Goal: Task Accomplishment & Management: Complete application form

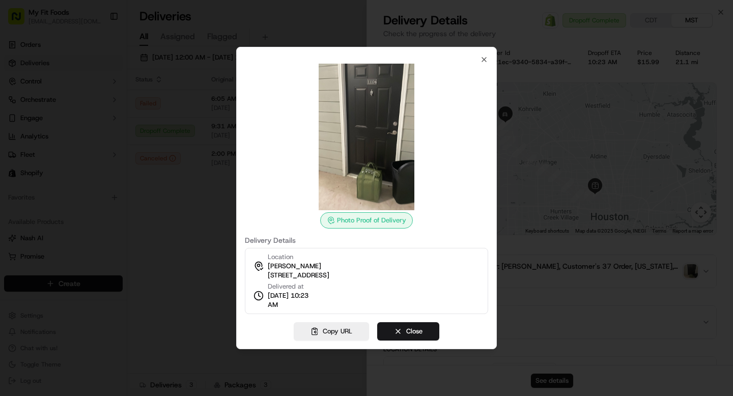
click at [484, 53] on div "Photo Proof of Delivery Delivery Details Location Jon Duncan 14600 Huffmeister …" at bounding box center [366, 198] width 261 height 302
click at [484, 55] on icon "button" at bounding box center [484, 59] width 8 height 8
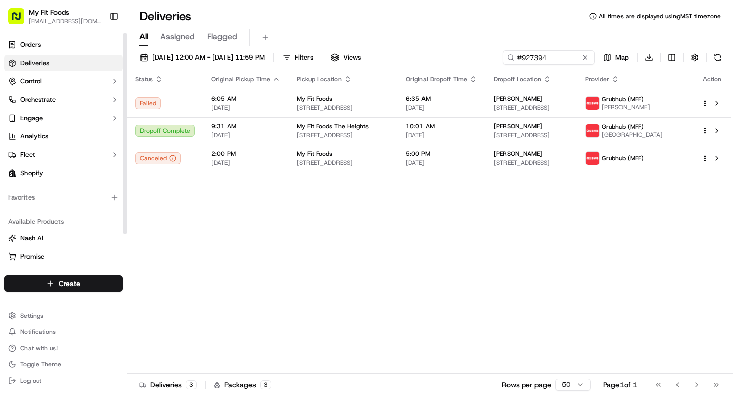
click at [49, 60] on link "Deliveries" at bounding box center [63, 63] width 119 height 16
click at [68, 280] on html "My Fit Foods support@myfitfoods.com Toggle Sidebar Orders Deliveries Control Or…" at bounding box center [366, 198] width 733 height 396
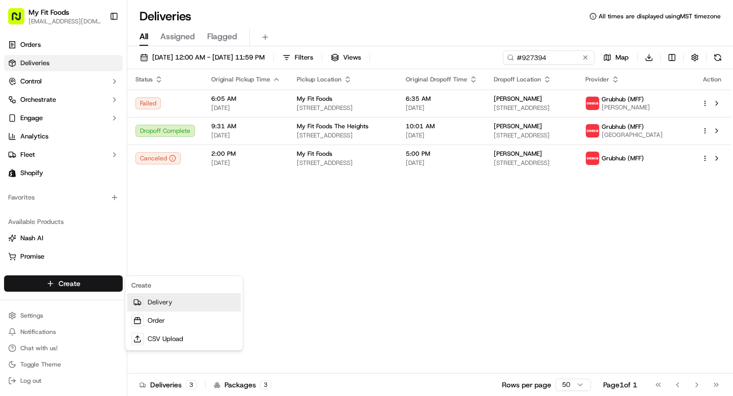
click at [188, 309] on link "Delivery" at bounding box center [184, 302] width 114 height 18
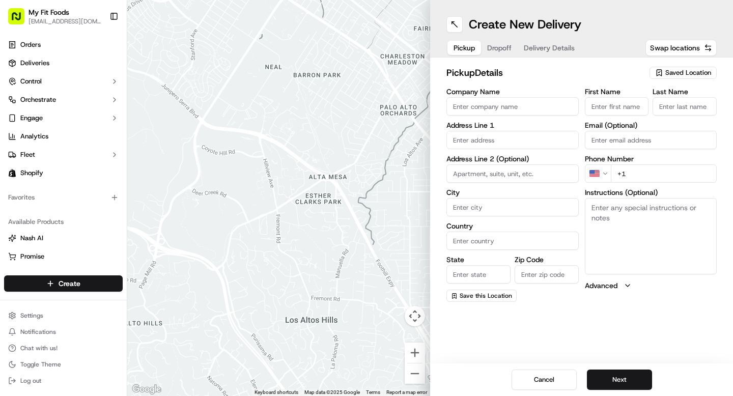
click at [670, 71] on span "Saved Location" at bounding box center [688, 72] width 46 height 9
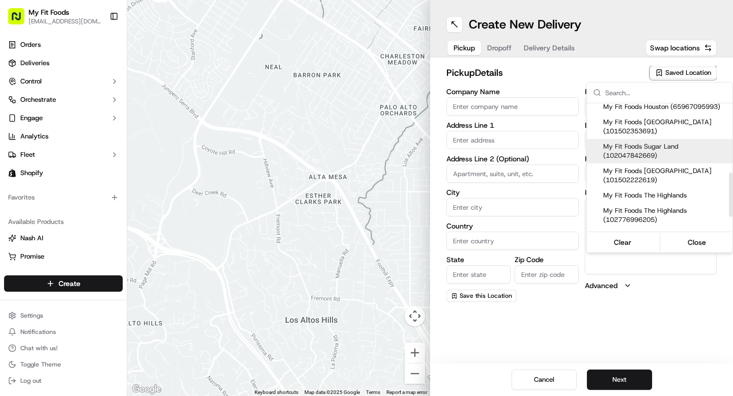
scroll to position [199, 0]
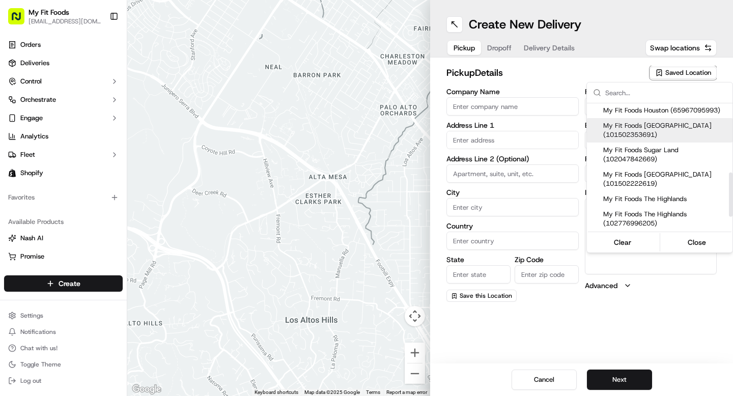
click at [649, 139] on span "My Fit Foods Lake Oswego (101502353691)" at bounding box center [665, 130] width 125 height 18
type input "My Fit Foods Lake Oswego"
type input "4835 Meadows Rd"
type input "#137"
type input "Lake Oswego"
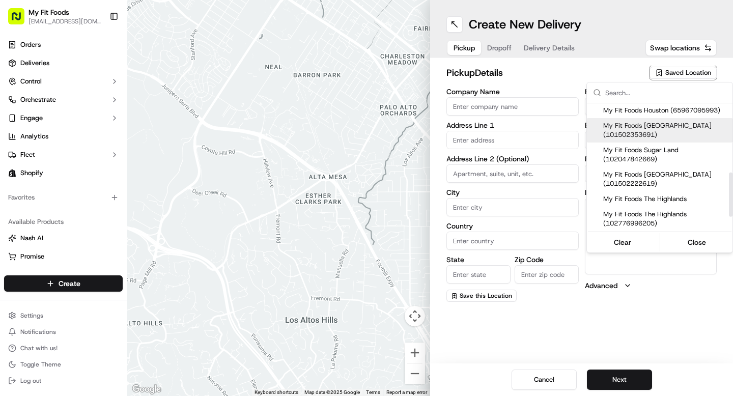
type input "US"
type input "OR"
type input "97035"
type input "+1 503 305 5038"
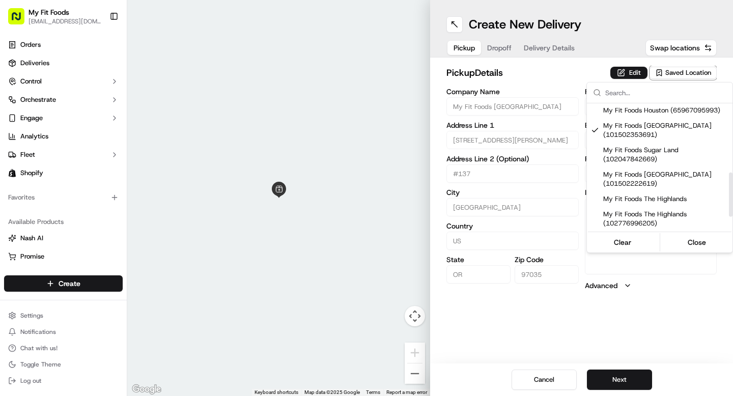
click at [630, 72] on html "My Fit Foods support@myfitfoods.com Toggle Sidebar Orders Deliveries Control Or…" at bounding box center [366, 198] width 733 height 396
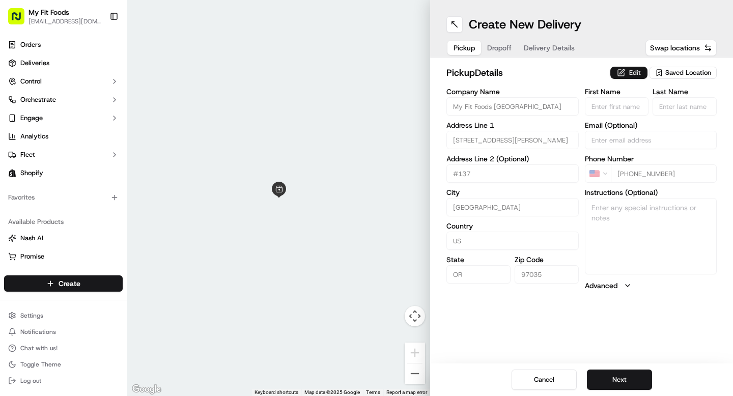
click at [630, 76] on button "Edit" at bounding box center [628, 73] width 37 height 12
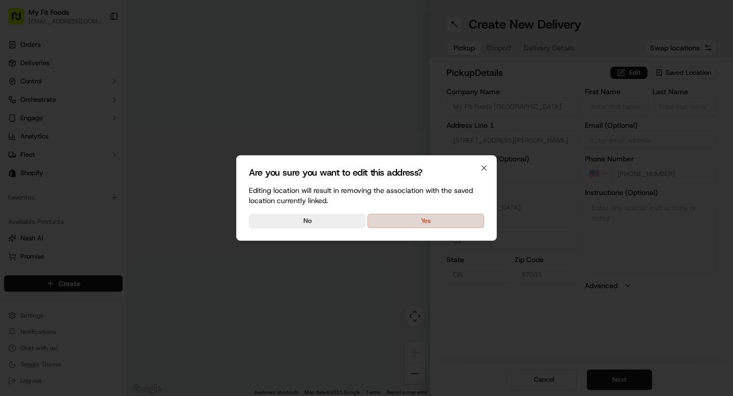
click at [448, 219] on button "Yes" at bounding box center [426, 221] width 117 height 14
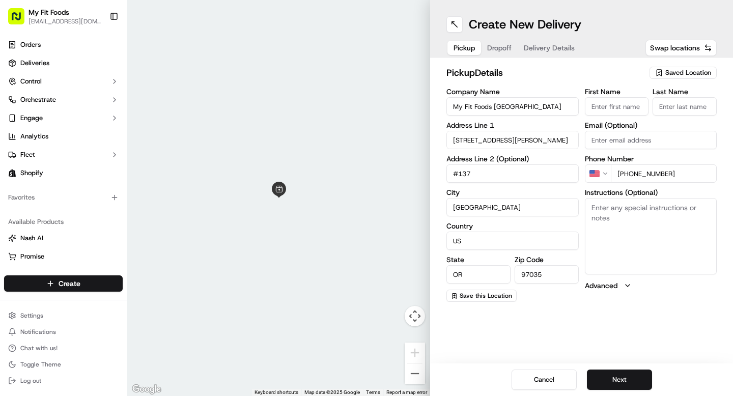
click at [634, 217] on textarea "Instructions (Optional)" at bounding box center [651, 236] width 132 height 76
paste textarea "936979"
type textarea "936979"
click at [613, 383] on button "Next" at bounding box center [619, 380] width 65 height 20
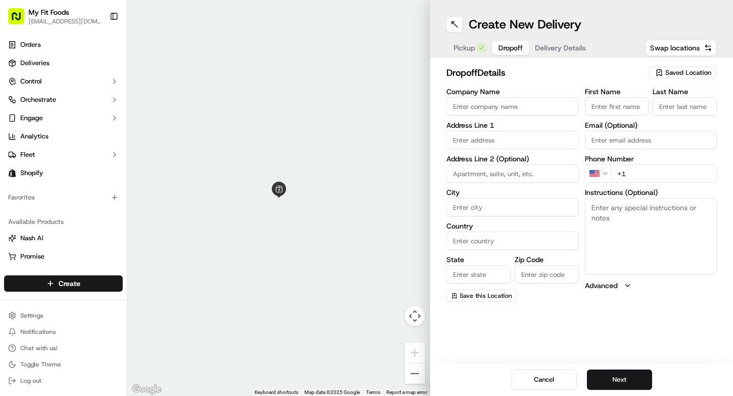
click at [615, 245] on textarea "Instructions (Optional)" at bounding box center [651, 236] width 132 height 76
paste textarea "936979"
type textarea "936979"
click at [607, 98] on input "First Name" at bounding box center [617, 106] width 64 height 18
type input "Danielle"
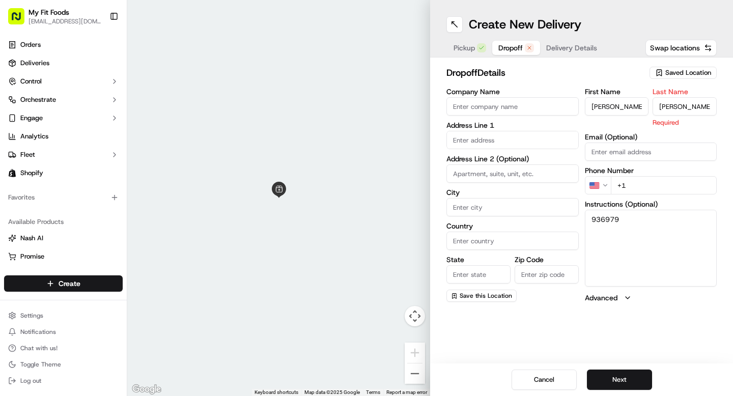
type input "Wilson"
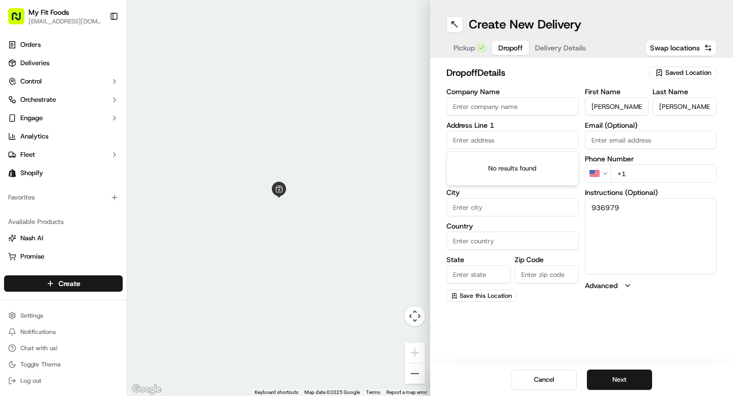
click at [534, 137] on input "text" at bounding box center [512, 140] width 132 height 18
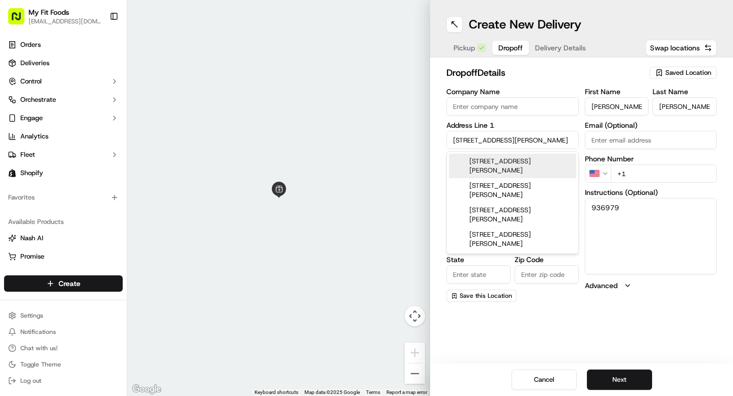
click at [501, 163] on div "1148 Silber Road, Houston, TX" at bounding box center [512, 166] width 127 height 24
type input "1148 Silber Rd, Houston, TX 77055, USA"
type input "Houston"
type input "United States"
type input "TX"
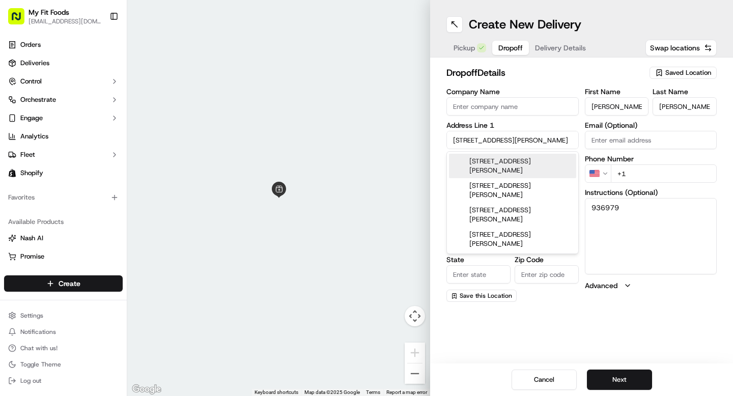
type input "77055"
type input "1148 Silber Road"
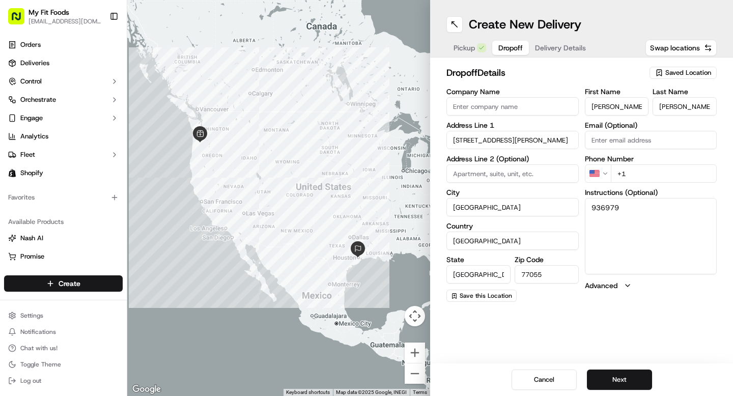
click at [488, 174] on input at bounding box center [512, 173] width 132 height 18
type input "Apt 2447"
click at [631, 216] on textarea "936979" at bounding box center [651, 236] width 132 height 76
click at [654, 170] on input "+1" at bounding box center [664, 173] width 106 height 18
type input "+1 775 685 3824"
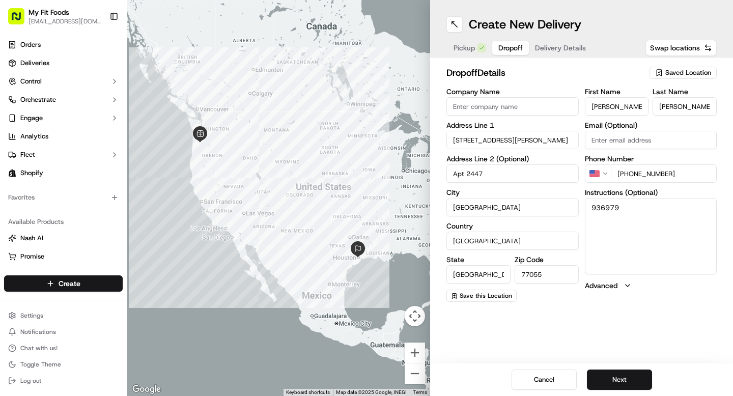
click at [651, 227] on textarea "936979" at bounding box center [651, 236] width 132 height 76
click at [472, 42] on button "Pickup" at bounding box center [470, 48] width 45 height 14
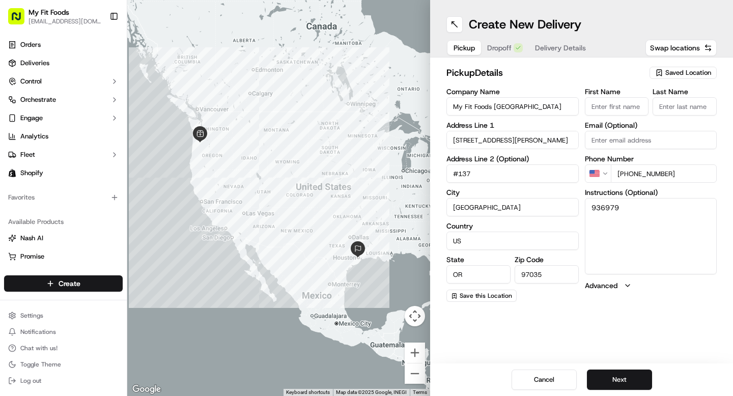
click at [664, 71] on div "Saved Location" at bounding box center [683, 73] width 67 height 12
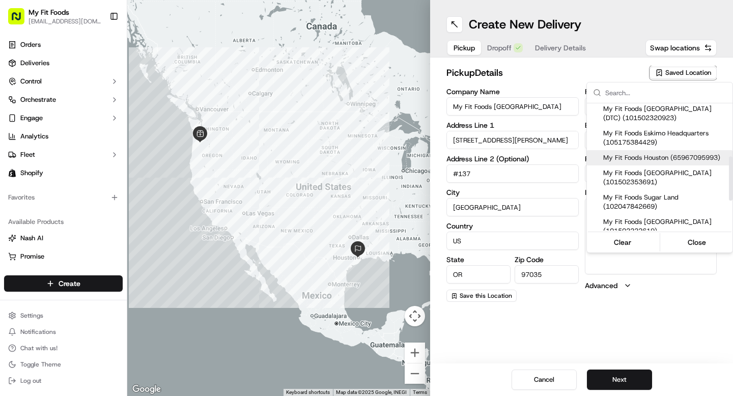
scroll to position [153, 0]
click at [644, 161] on span "My Fit Foods Houston (65967095993)" at bounding box center [665, 156] width 125 height 9
type input "My Fit Foods Houston"
type input "3239 Southwest Fwy"
type input "Houston"
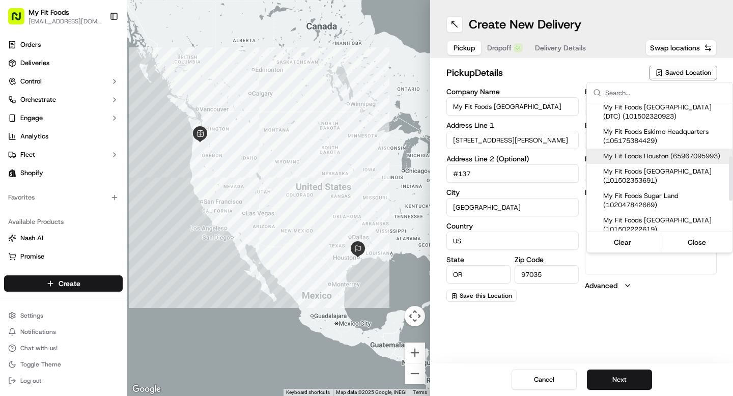
type input "TX"
type input "77027"
type input "+1 281 588 0034"
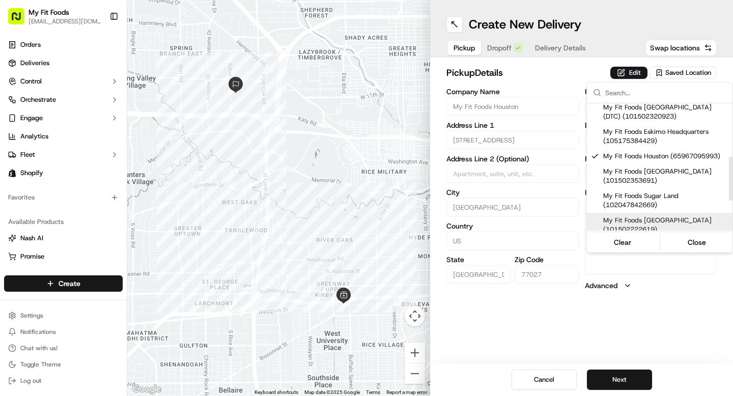
click at [667, 312] on html "My Fit Foods support@myfitfoods.com Toggle Sidebar Orders Deliveries Control Or…" at bounding box center [366, 198] width 733 height 396
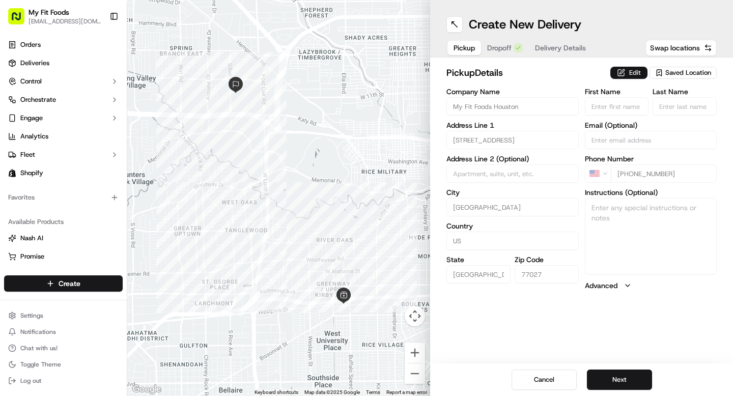
click at [625, 76] on button "Edit" at bounding box center [628, 73] width 37 height 12
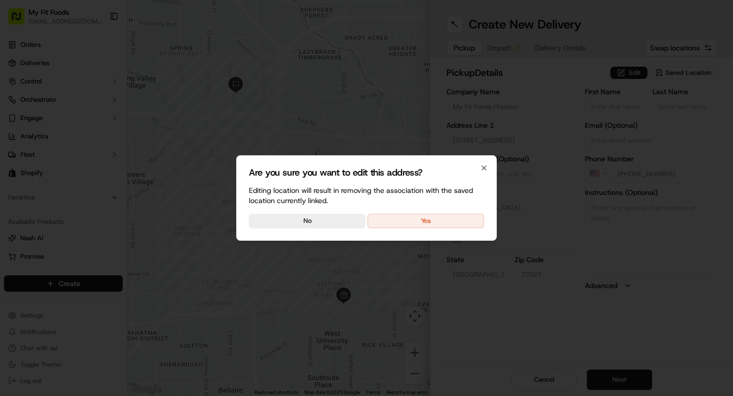
click at [433, 222] on button "Yes" at bounding box center [426, 221] width 117 height 14
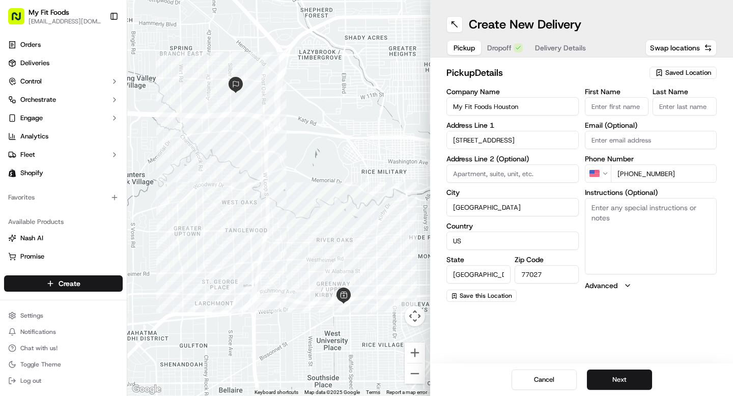
click at [606, 225] on textarea "Instructions (Optional)" at bounding box center [651, 236] width 132 height 76
paste textarea "936979"
type textarea "936979"
click at [616, 377] on button "Next" at bounding box center [619, 380] width 65 height 20
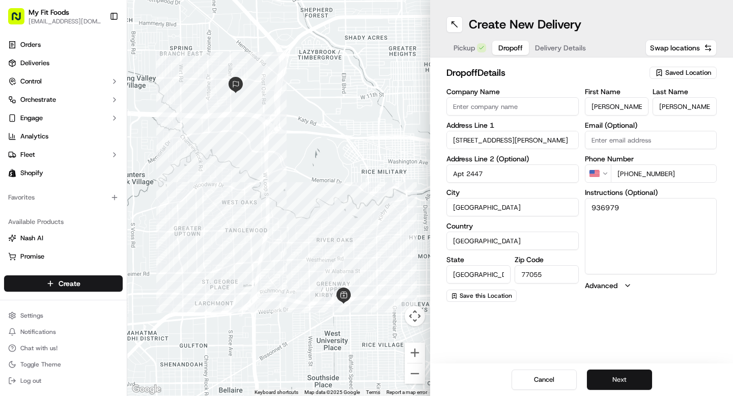
click at [621, 374] on button "Next" at bounding box center [619, 380] width 65 height 20
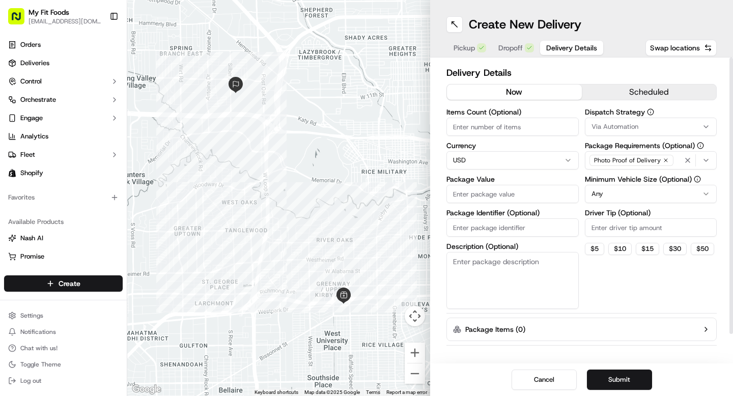
click at [488, 130] on input "Items Count (Optional)" at bounding box center [512, 127] width 132 height 18
type input "20"
click at [512, 194] on input "Package Value" at bounding box center [512, 194] width 132 height 18
type input "262"
click at [594, 327] on button "Package Items ( 0 )" at bounding box center [581, 329] width 270 height 23
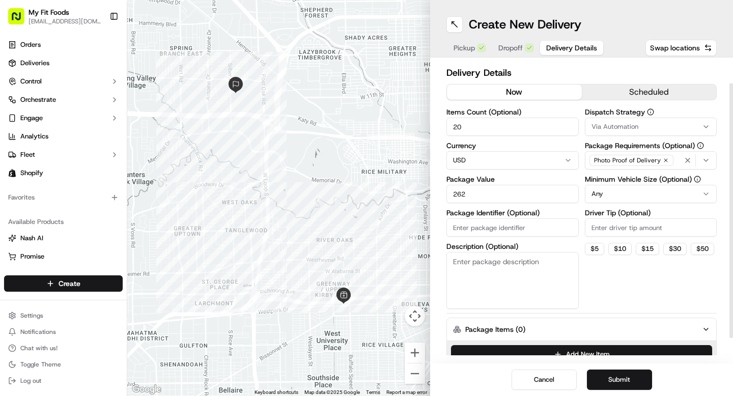
scroll to position [58, 0]
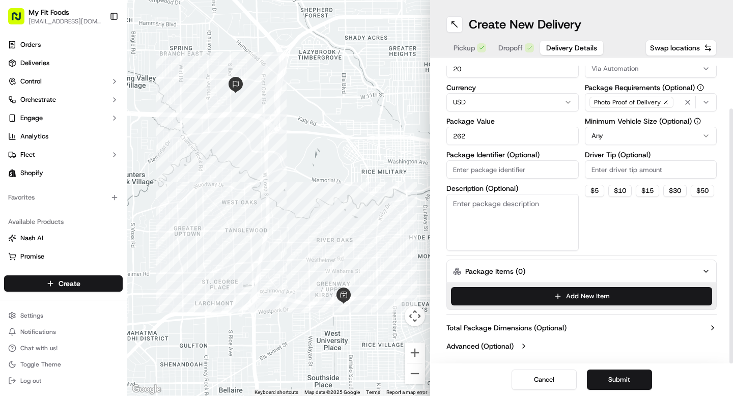
click at [615, 383] on button "Submit" at bounding box center [619, 380] width 65 height 20
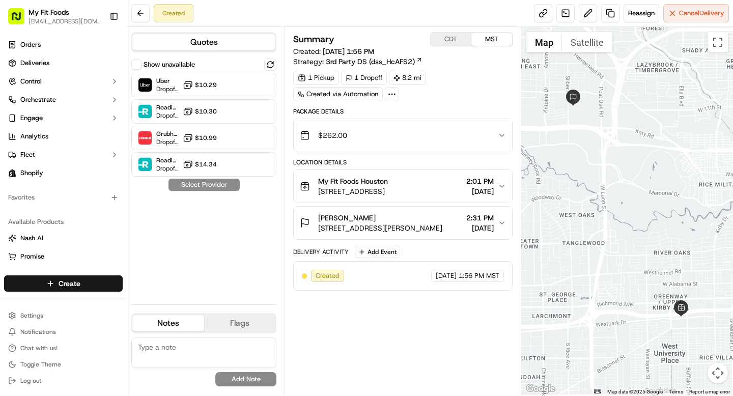
click at [503, 136] on icon "button" at bounding box center [502, 135] width 8 height 8
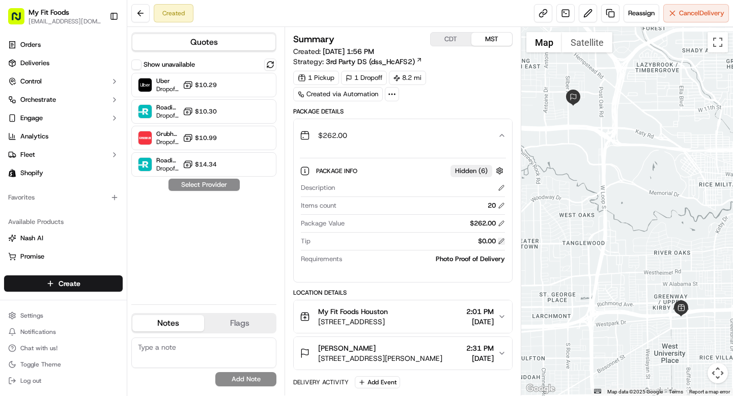
click at [502, 240] on button at bounding box center [501, 241] width 7 height 7
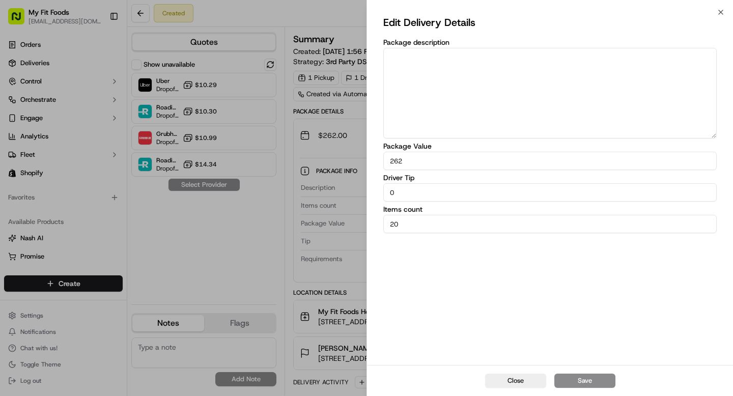
drag, startPoint x: 432, startPoint y: 194, endPoint x: 369, endPoint y: 194, distance: 62.6
click at [377, 194] on div "Edit Delivery Details Package description Package Value 262 Driver Tip 0 Items …" at bounding box center [550, 188] width 366 height 353
type input "5"
click at [582, 375] on button "Save" at bounding box center [584, 381] width 61 height 14
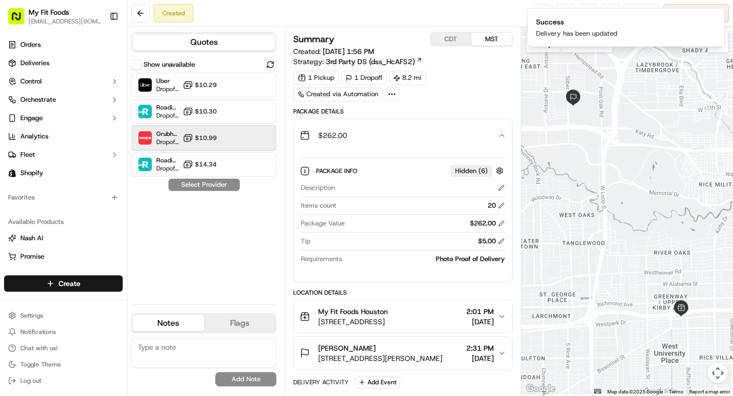
click at [226, 139] on div "Grubhub (MFF) Dropoff ETA 41 minutes $10.99" at bounding box center [203, 138] width 145 height 24
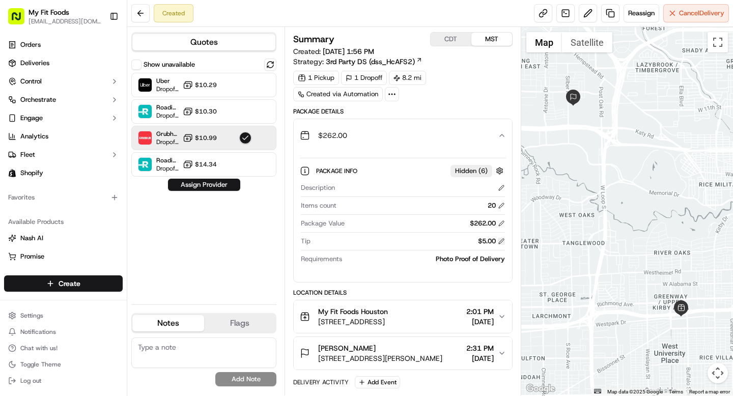
click at [499, 243] on button at bounding box center [501, 241] width 7 height 7
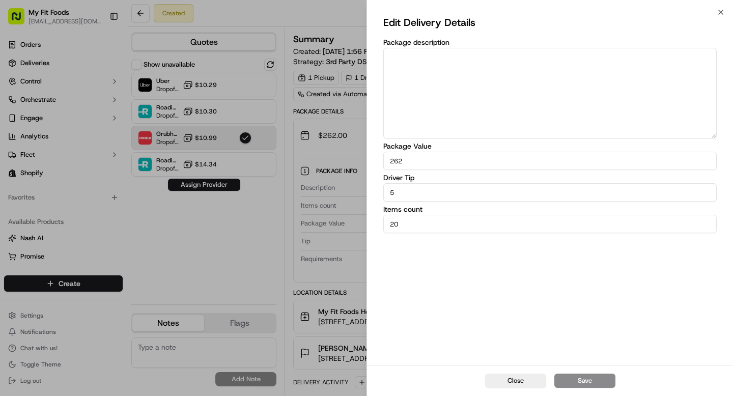
drag, startPoint x: 414, startPoint y: 192, endPoint x: 360, endPoint y: 192, distance: 54.0
click at [368, 192] on div "Edit Delivery Details Package description Package Value 262 Driver Tip 5 Items …" at bounding box center [550, 188] width 366 height 353
type input "8"
click at [572, 385] on button "Save" at bounding box center [584, 381] width 61 height 14
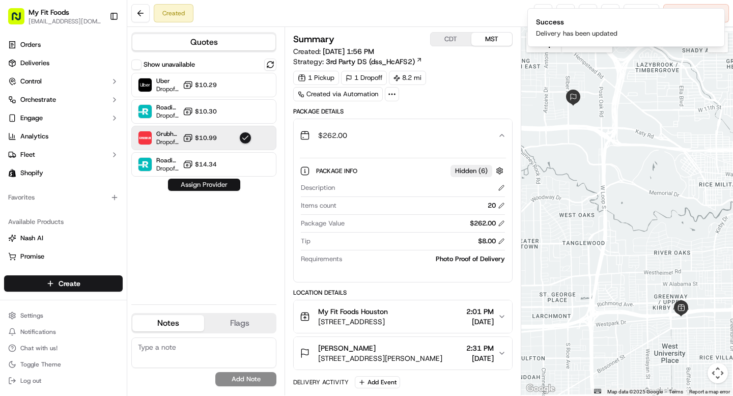
click at [208, 188] on button "Assign Provider" at bounding box center [204, 185] width 72 height 12
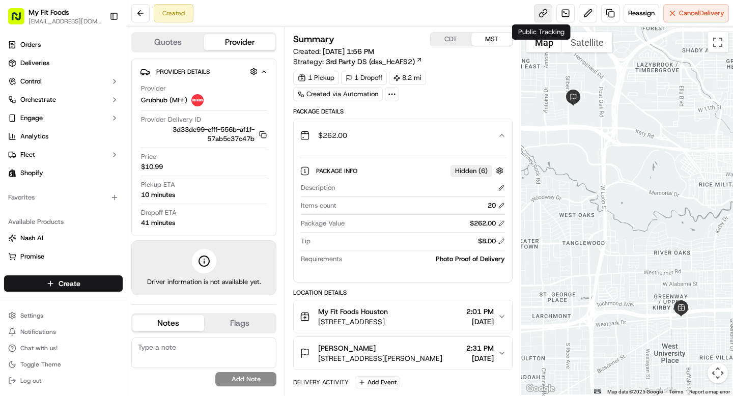
click at [539, 15] on link at bounding box center [543, 13] width 18 height 18
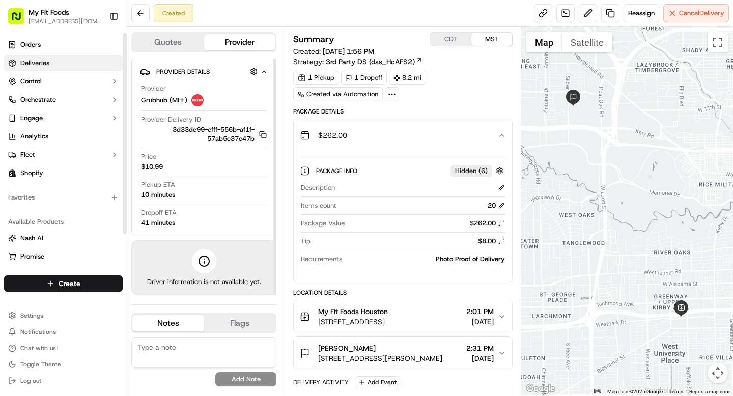
click at [42, 59] on span "Deliveries" at bounding box center [34, 63] width 29 height 9
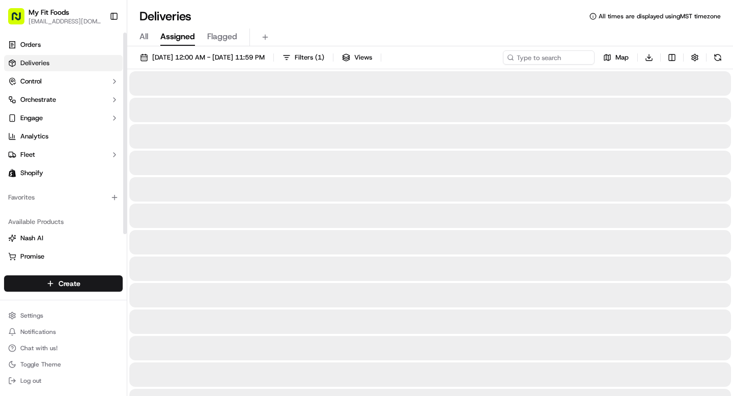
click at [143, 35] on span "All" at bounding box center [143, 37] width 9 height 12
click at [528, 62] on input at bounding box center [533, 57] width 122 height 14
paste input "#935560"
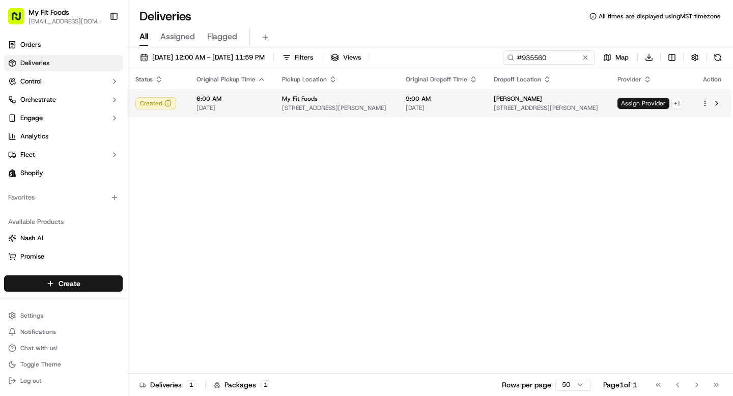
click at [706, 104] on html "My Fit Foods support@myfitfoods.com Toggle Sidebar Orders Deliveries Control Or…" at bounding box center [366, 198] width 733 height 396
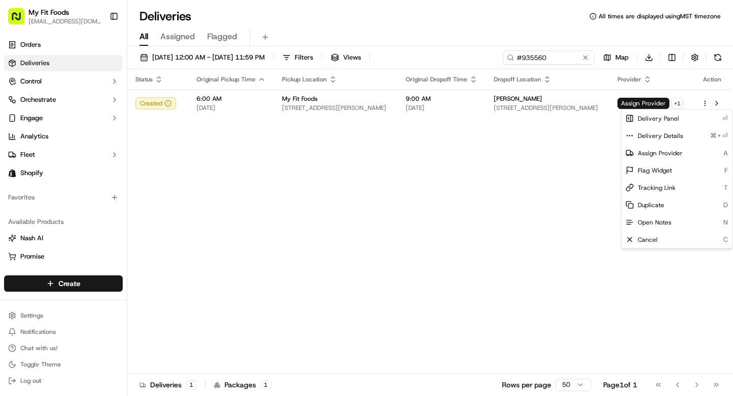
click at [556, 145] on html "My Fit Foods support@myfitfoods.com Toggle Sidebar Orders Deliveries Control Or…" at bounding box center [366, 198] width 733 height 396
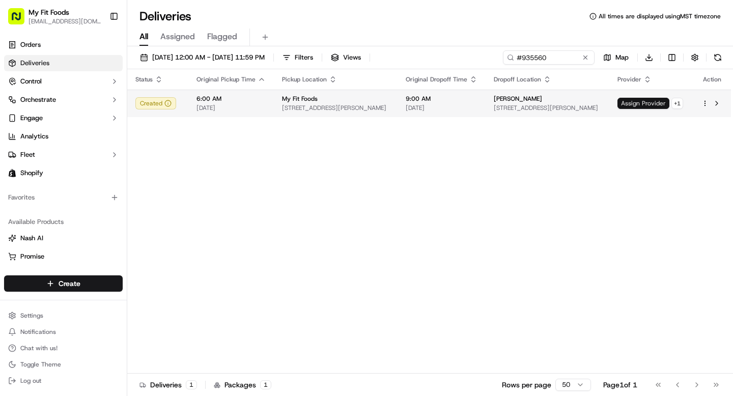
click at [630, 103] on span "Assign Provider" at bounding box center [644, 103] width 52 height 11
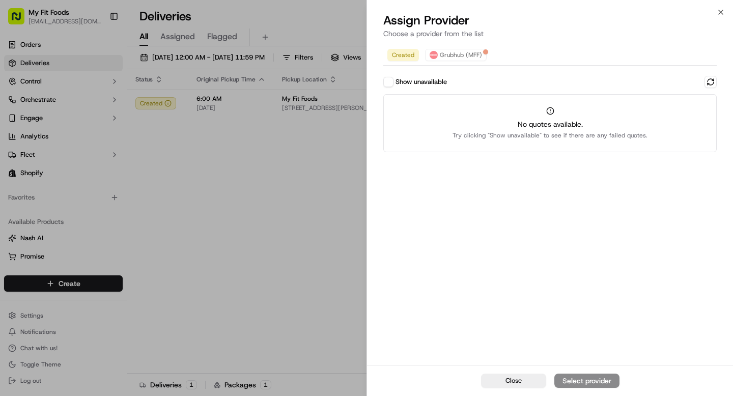
click at [712, 75] on div "Created Grubhub (MFF) Show unavailable No quotes available. Try clicking "Show …" at bounding box center [549, 98] width 333 height 107
click at [710, 86] on button at bounding box center [711, 82] width 12 height 12
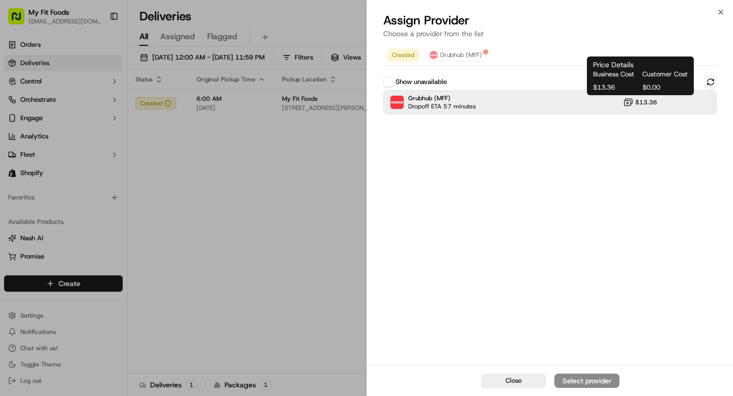
click at [637, 99] on span "$13.36" at bounding box center [646, 102] width 22 height 8
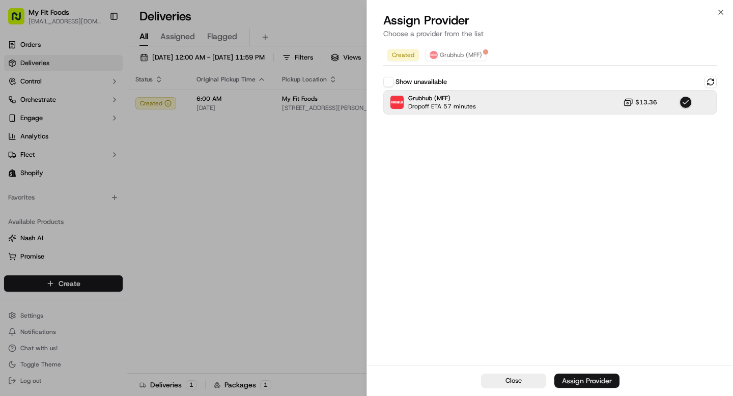
click at [584, 382] on div "Assign Provider" at bounding box center [587, 381] width 50 height 10
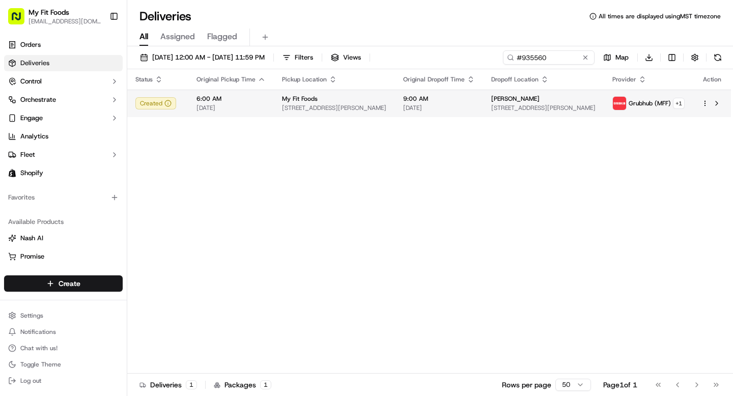
click at [706, 104] on html "My Fit Foods support@myfitfoods.com Toggle Sidebar Orders Deliveries Control Or…" at bounding box center [366, 198] width 733 height 396
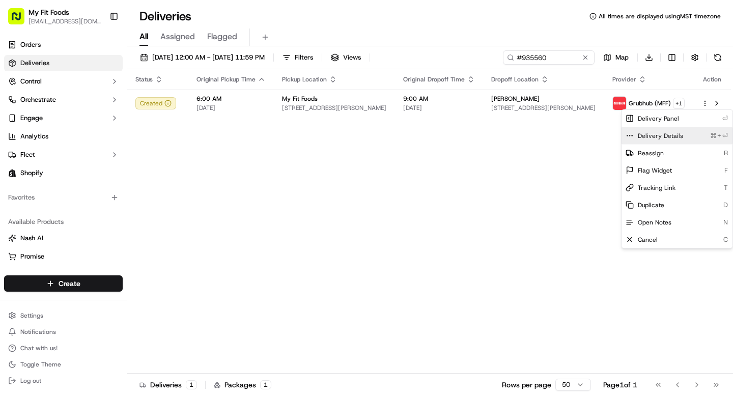
click at [643, 138] on span "Delivery Details" at bounding box center [660, 136] width 45 height 8
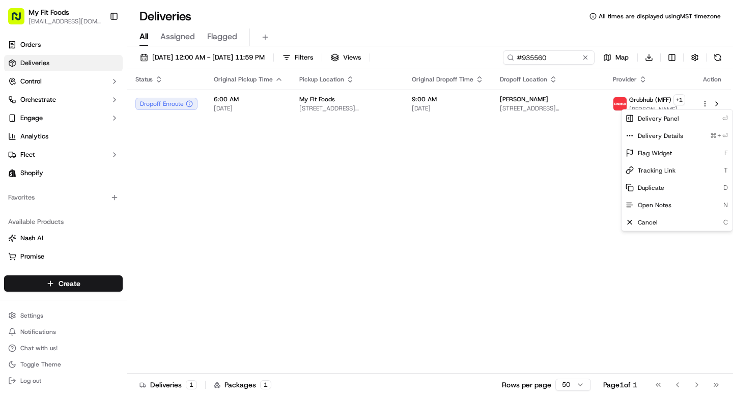
click at [52, 66] on html "My Fit Foods support@myfitfoods.com Toggle Sidebar Orders Deliveries Control Or…" at bounding box center [366, 198] width 733 height 396
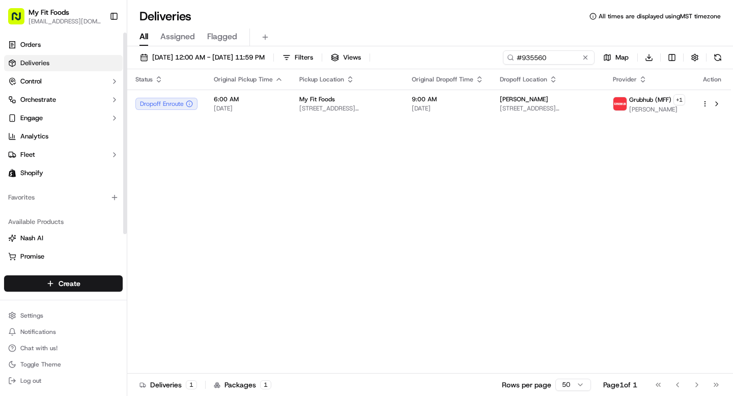
click at [52, 65] on link "Deliveries" at bounding box center [63, 63] width 119 height 16
click at [553, 56] on input "#935560" at bounding box center [533, 57] width 122 height 14
paste input "27394"
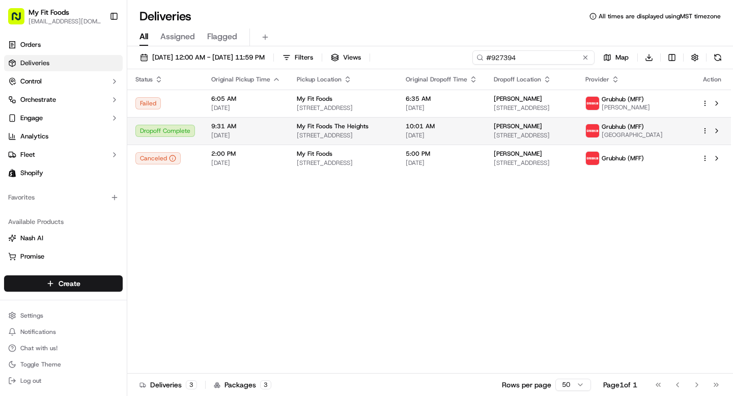
type input "#927394"
click at [389, 133] on span "2802 N Shepherd Dr, Ste 100, Houston, TX 77008, US" at bounding box center [343, 135] width 93 height 8
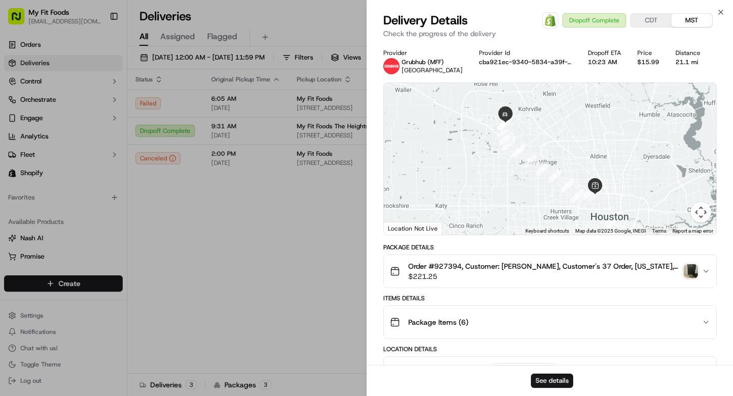
click at [696, 269] on img "button" at bounding box center [691, 271] width 14 height 14
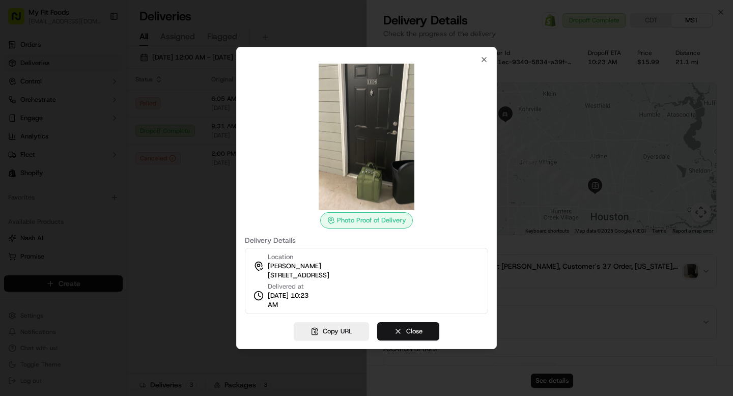
click at [397, 335] on button "Close" at bounding box center [408, 331] width 62 height 18
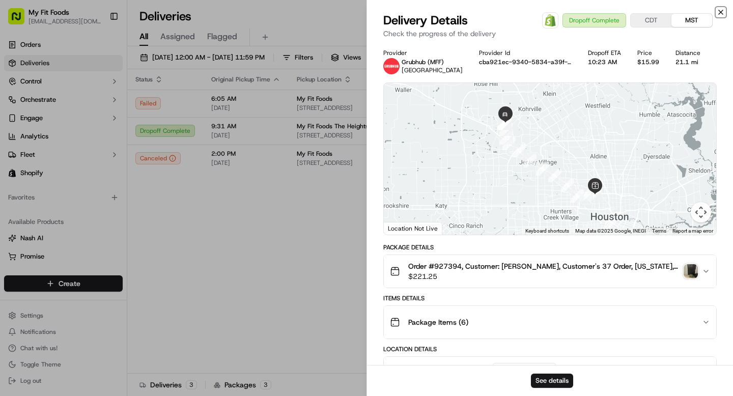
click at [722, 11] on icon "button" at bounding box center [721, 12] width 8 height 8
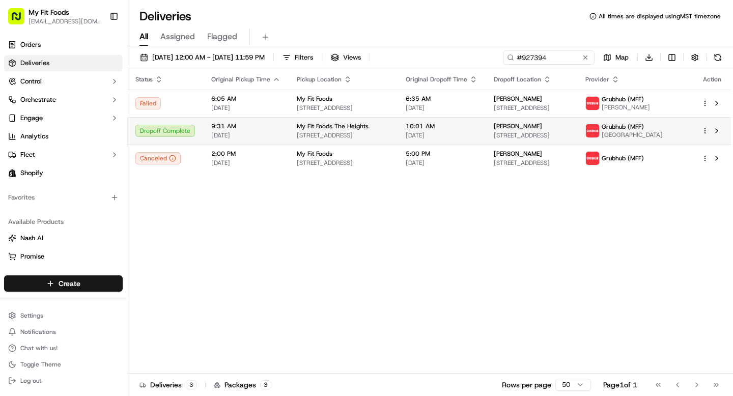
click at [705, 131] on html "My Fit Foods support@myfitfoods.com Toggle Sidebar Orders Deliveries Control Or…" at bounding box center [366, 198] width 733 height 396
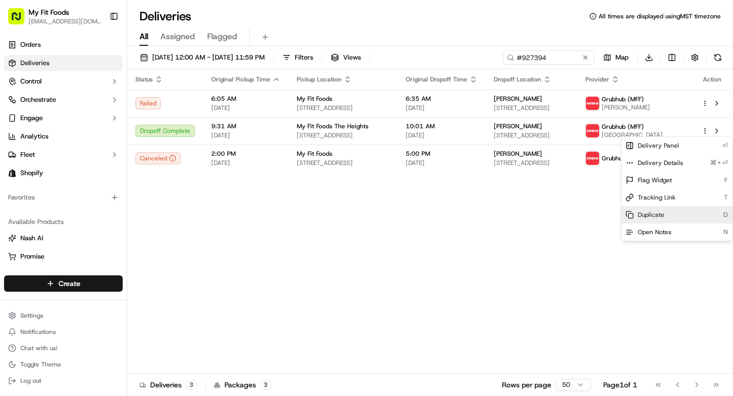
click at [651, 212] on span "Duplicate" at bounding box center [651, 215] width 26 height 8
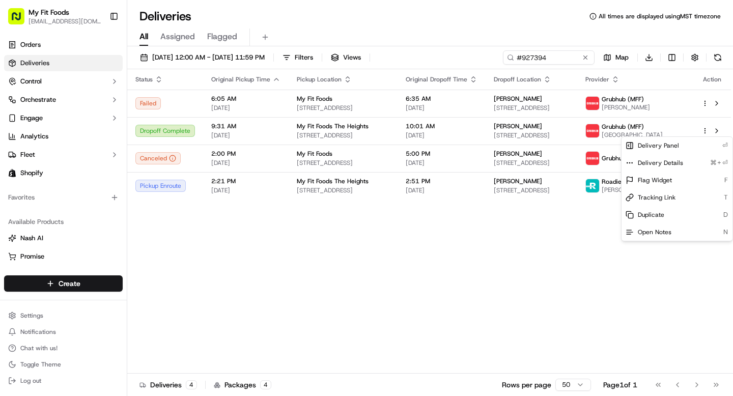
click at [322, 184] on html "My Fit Foods support@myfitfoods.com Toggle Sidebar Orders Deliveries Control Or…" at bounding box center [366, 198] width 733 height 396
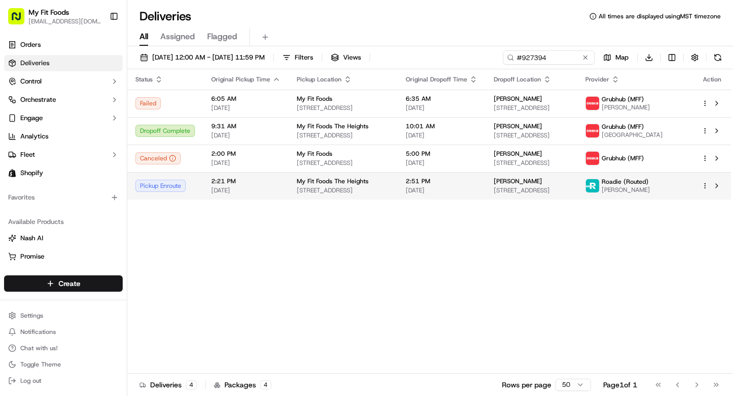
click at [706, 186] on html "My Fit Foods support@myfitfoods.com Toggle Sidebar Orders Deliveries Control Or…" at bounding box center [366, 198] width 733 height 396
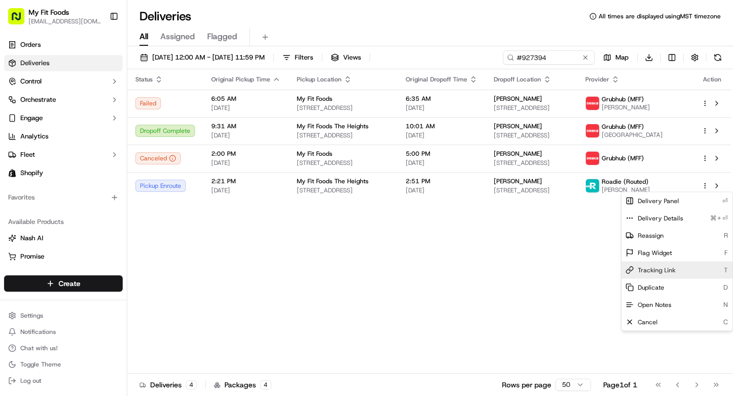
click at [654, 269] on span "Tracking Link" at bounding box center [657, 270] width 38 height 8
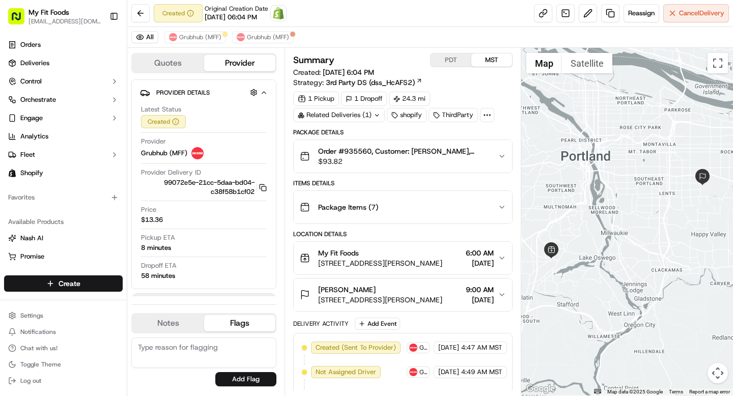
click at [501, 155] on icon "button" at bounding box center [502, 156] width 8 height 8
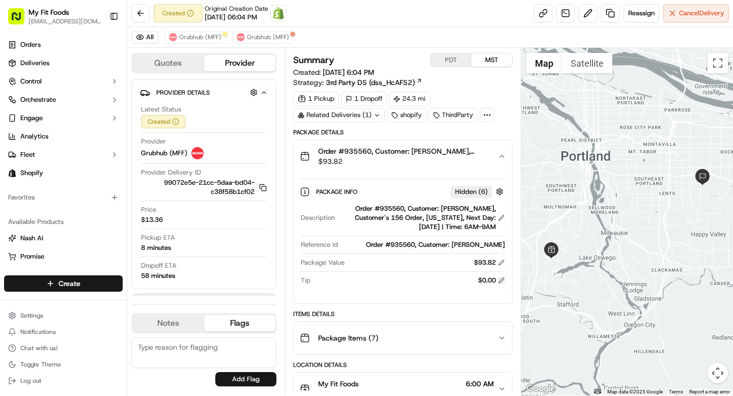
click at [501, 281] on button at bounding box center [501, 280] width 7 height 7
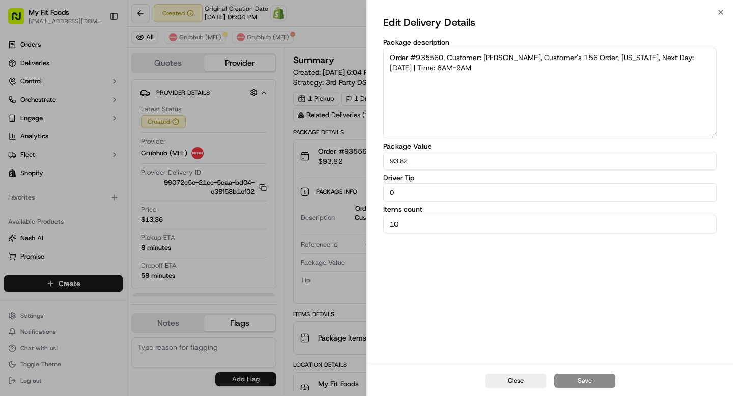
drag, startPoint x: 403, startPoint y: 192, endPoint x: 370, endPoint y: 192, distance: 33.1
click at [371, 192] on div "Edit Delivery Details Package description Order #935560, Customer: [PERSON_NAME…" at bounding box center [550, 188] width 366 height 353
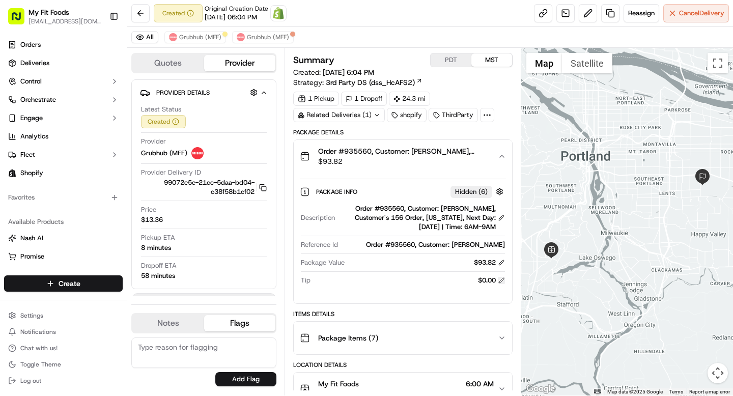
click at [502, 279] on button at bounding box center [501, 280] width 7 height 7
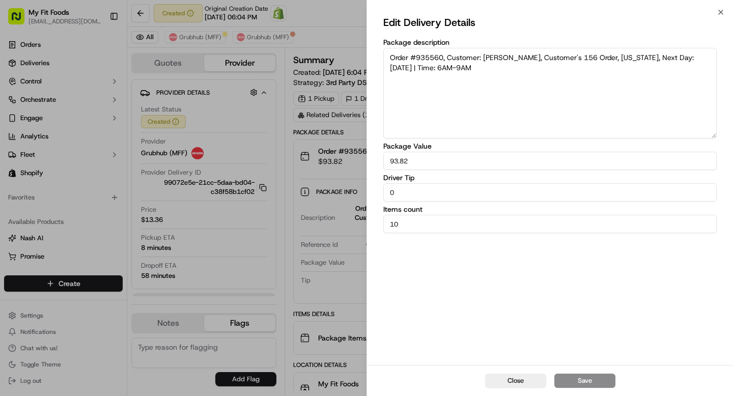
drag, startPoint x: 417, startPoint y: 190, endPoint x: 366, endPoint y: 190, distance: 51.4
click at [375, 190] on div "Edit Delivery Details Package description Order #935560, Customer: [PERSON_NAME…" at bounding box center [550, 188] width 366 height 353
type input "10"
click at [571, 375] on button "Save" at bounding box center [584, 381] width 61 height 14
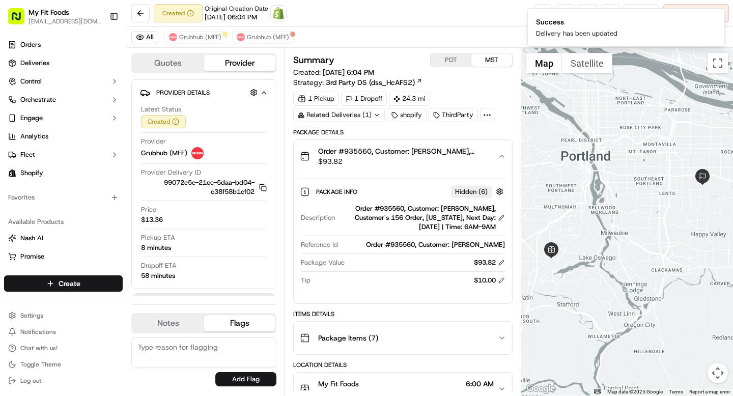
click at [458, 24] on div "Created Original Creation Date [DATE] 06:04 PM Open Order in Shopify Reassign C…" at bounding box center [430, 13] width 606 height 27
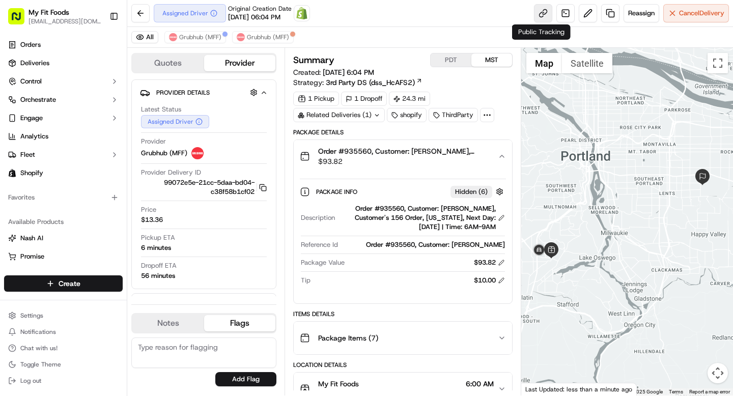
click at [536, 13] on link at bounding box center [543, 13] width 18 height 18
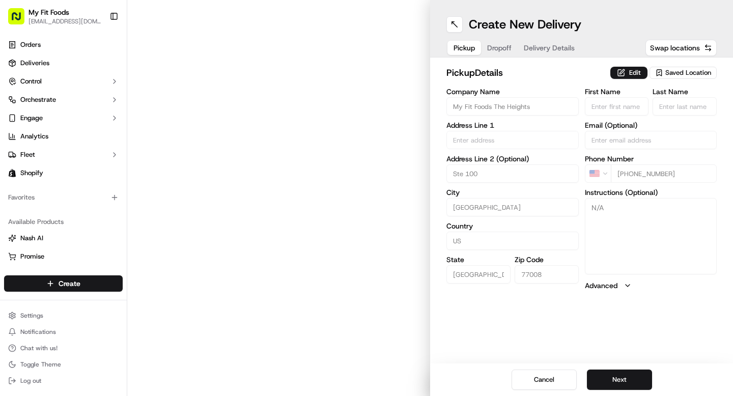
type input "[STREET_ADDRESS]"
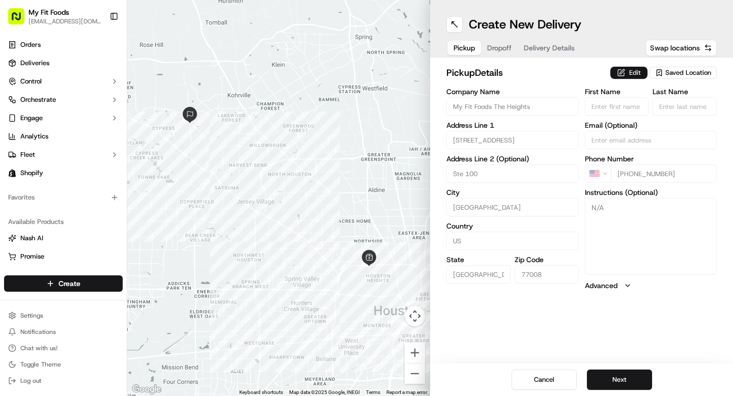
click at [630, 71] on button "Edit" at bounding box center [628, 73] width 37 height 12
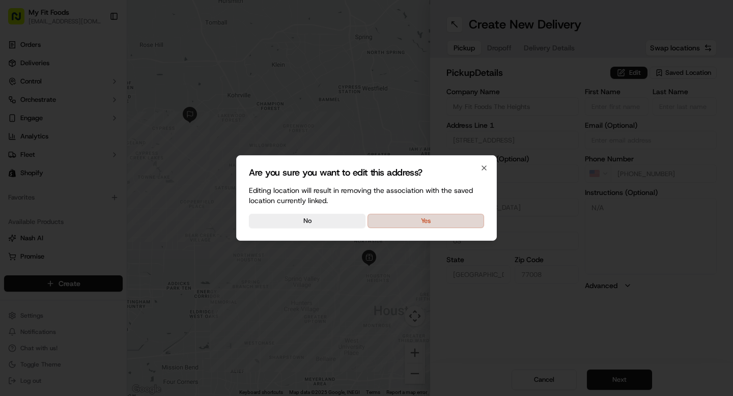
click at [457, 217] on button "Yes" at bounding box center [426, 221] width 117 height 14
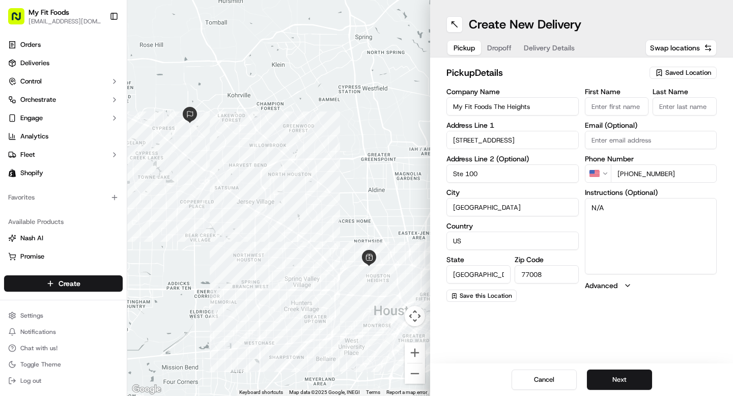
click at [604, 227] on textarea "N/A" at bounding box center [651, 236] width 132 height 76
type textarea "N"
type textarea "P"
type textarea "**Please show My Fit Foods employee this message: redelivery - customer did not…"
drag, startPoint x: 700, startPoint y: 228, endPoint x: 597, endPoint y: 192, distance: 108.8
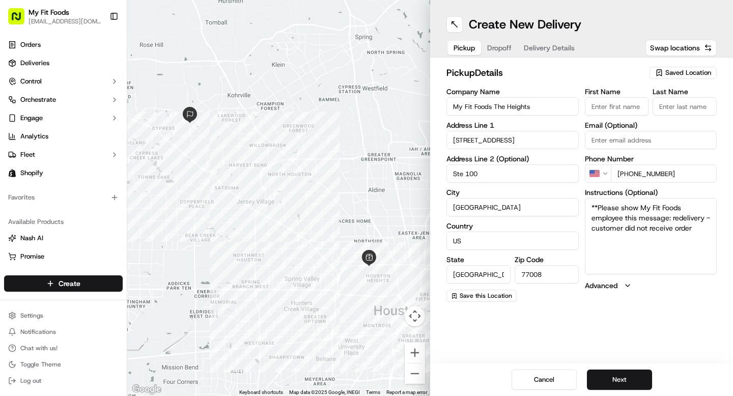
click at [597, 193] on div "Instructions (Optional) **Please show My Fit Foods employee this message: redel…" at bounding box center [651, 232] width 132 height 86
click at [592, 205] on textarea "**Please show My Fit Foods employee this message: redelivery - customer did not…" at bounding box center [651, 236] width 132 height 76
click at [504, 46] on span "Dropoff" at bounding box center [499, 48] width 24 height 10
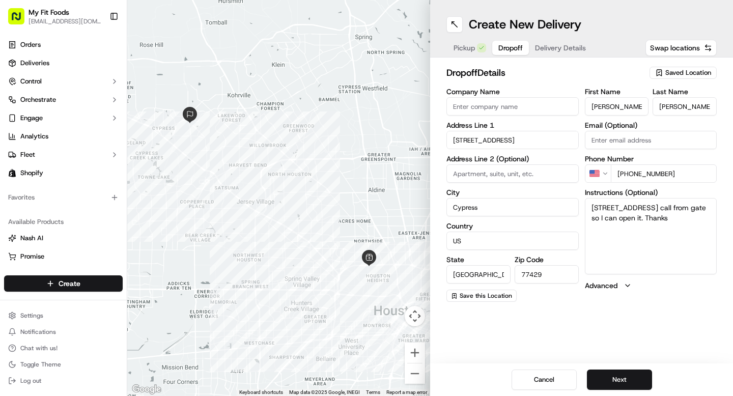
click at [491, 175] on input at bounding box center [512, 173] width 132 height 18
type input "1"
type input "Apt 11106"
click at [639, 230] on textarea "14600 huffmeister rd Apt 11106 call from gate so I can open it. Thanks" at bounding box center [651, 236] width 132 height 76
click at [565, 53] on button "Delivery Details" at bounding box center [560, 48] width 63 height 14
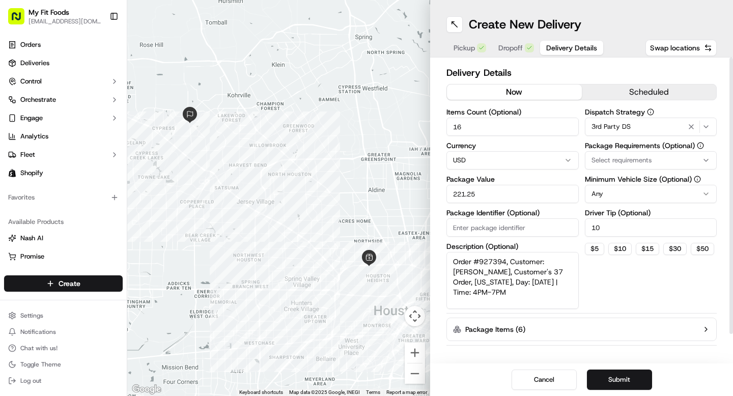
click at [499, 264] on textarea "Order #927394, Customer: Jon Duncan, Customer's 37 Order, Texas, Day: 2025-09-1…" at bounding box center [512, 280] width 132 height 57
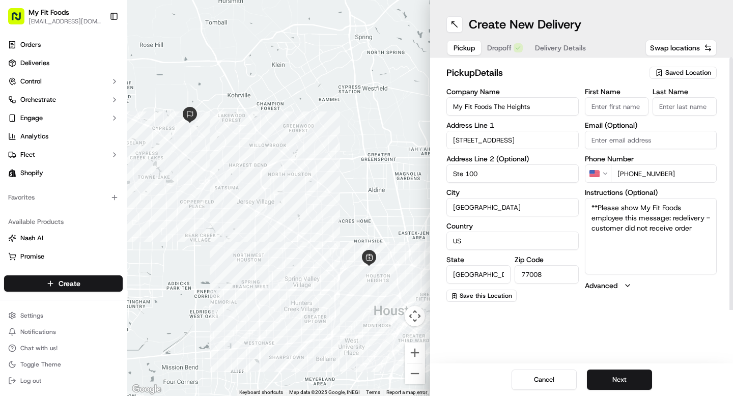
click at [460, 51] on span "Pickup" at bounding box center [464, 48] width 21 height 10
click at [593, 207] on textarea "**Please show My Fit Foods employee this message: redelivery - customer did not…" at bounding box center [651, 236] width 132 height 76
paste textarea "927394"
type textarea "*927394 *Please show My Fit Foods employee this message: redelivery - customer …"
click at [627, 374] on button "Next" at bounding box center [619, 380] width 65 height 20
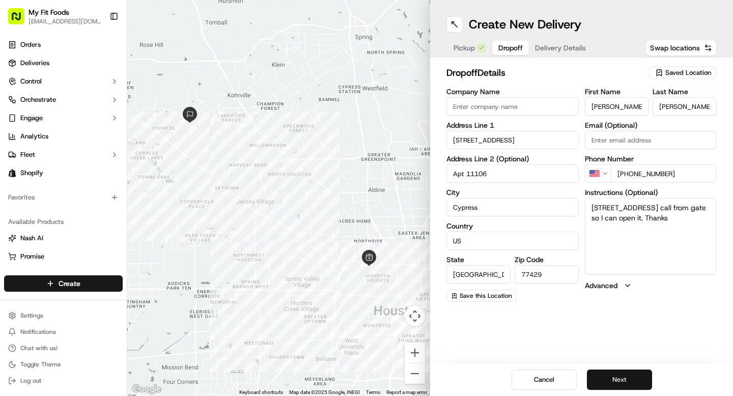
click at [631, 380] on button "Next" at bounding box center [619, 380] width 65 height 20
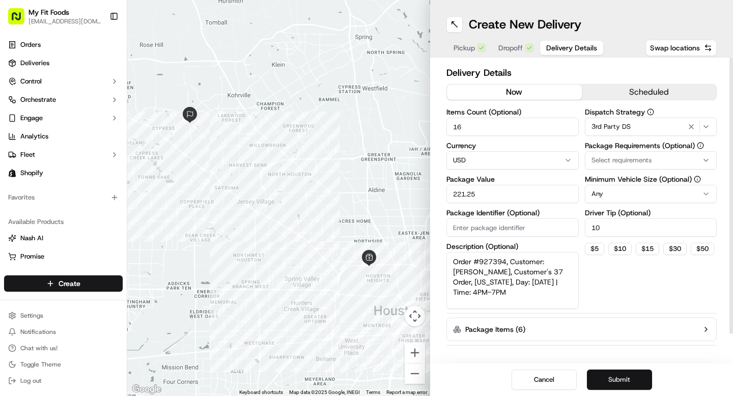
click at [614, 377] on button "Submit" at bounding box center [619, 380] width 65 height 20
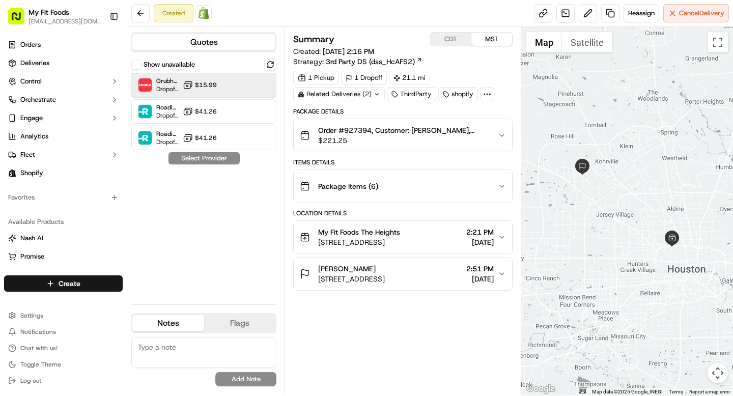
click at [232, 90] on div "Grubhub (MFF) Dropoff ETA 57 minutes $15.99" at bounding box center [203, 85] width 145 height 24
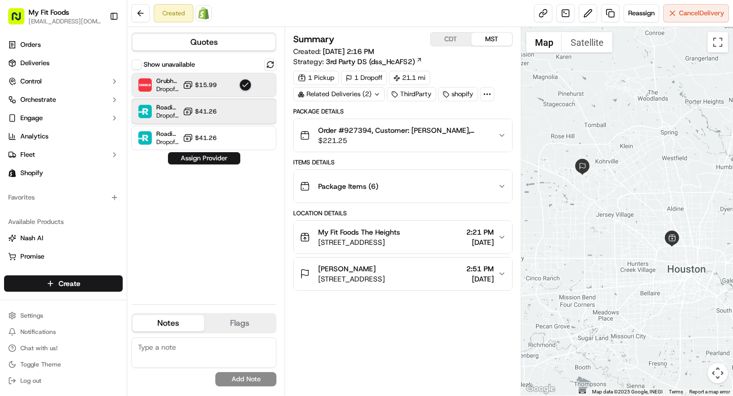
click at [233, 111] on div "Roadie (Routed) Dropoff ETA - $41.26" at bounding box center [203, 111] width 145 height 24
click at [209, 156] on button "Assign Provider" at bounding box center [204, 158] width 72 height 12
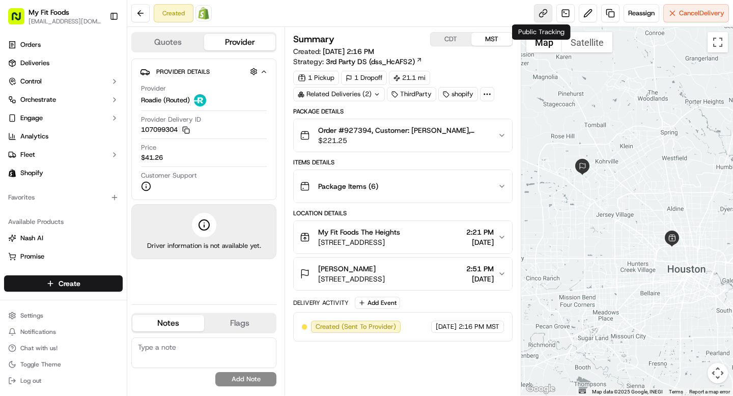
click at [543, 15] on link at bounding box center [543, 13] width 18 height 18
